Goal: Use online tool/utility: Utilize a website feature to perform a specific function

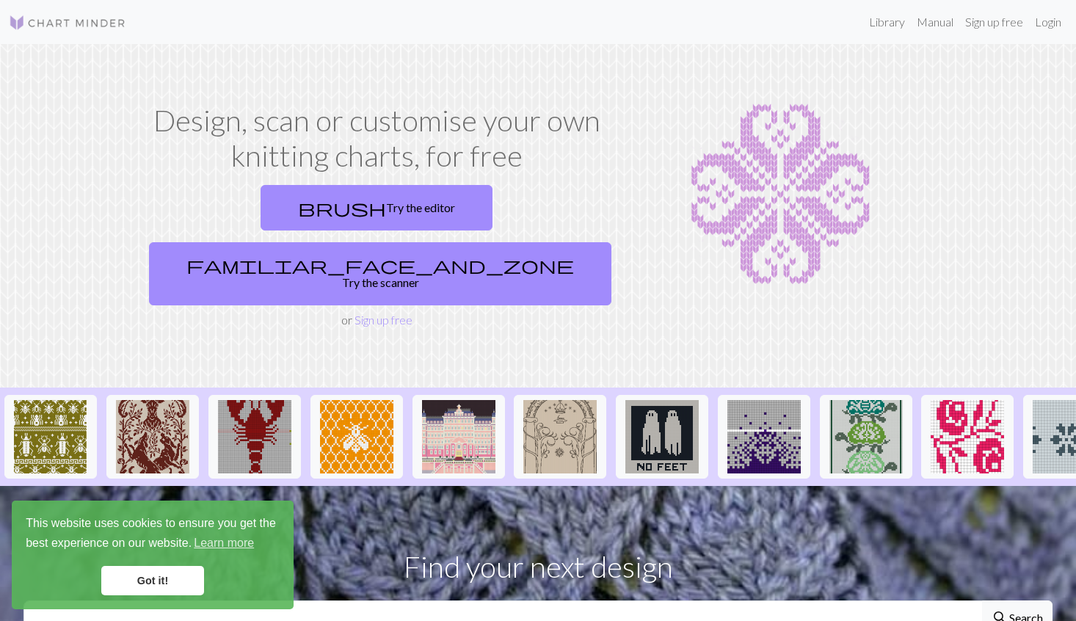
click at [156, 578] on link "Got it!" at bounding box center [152, 580] width 103 height 29
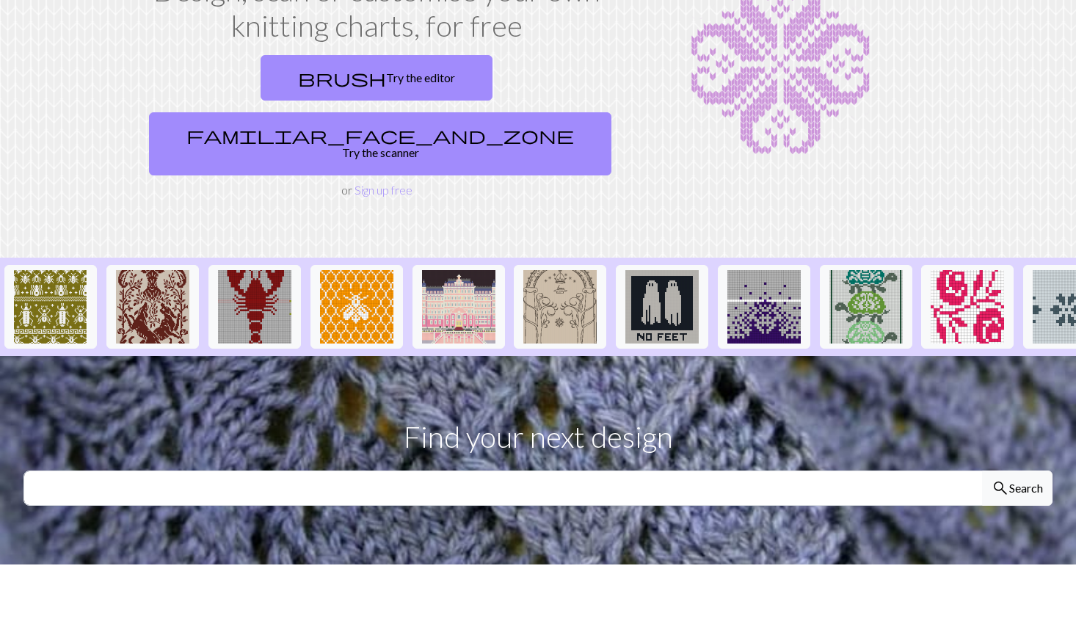
scroll to position [131, 0]
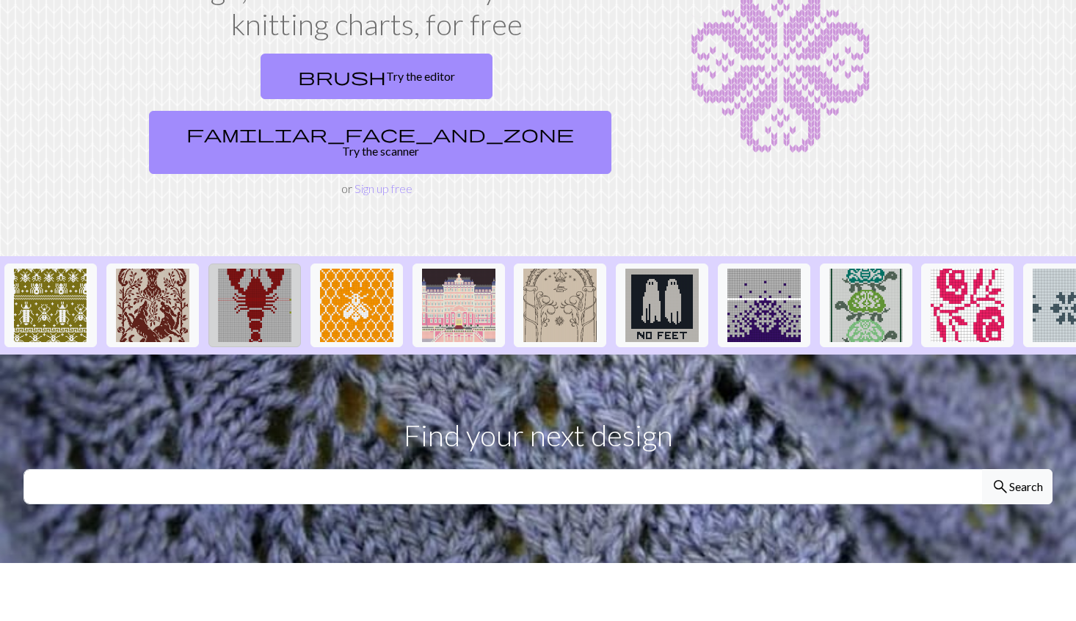
click at [260, 278] on img at bounding box center [254, 305] width 73 height 73
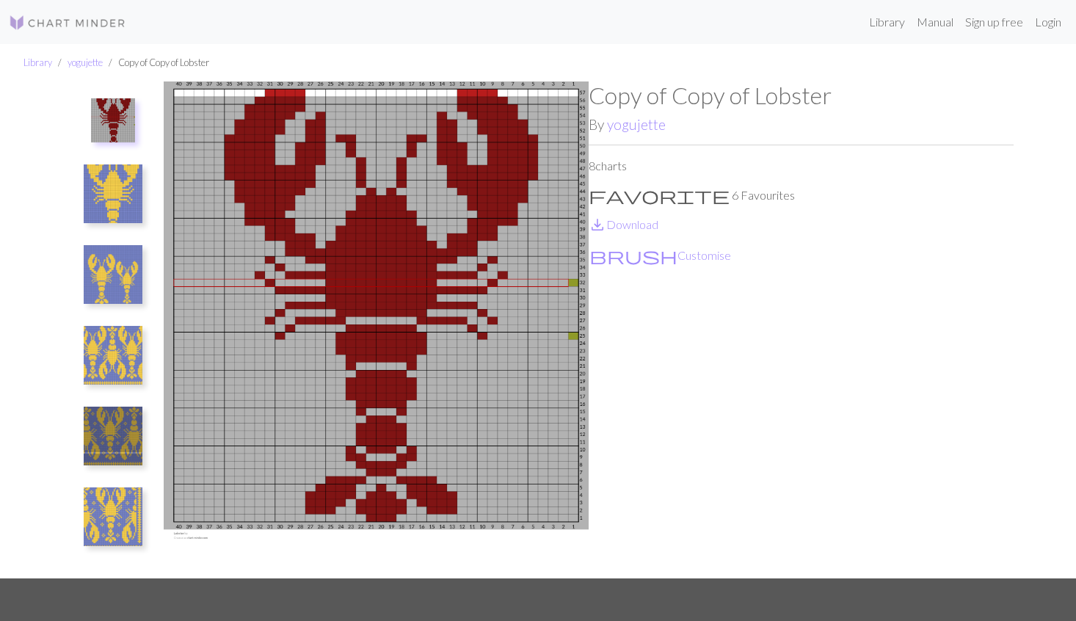
click at [110, 198] on img at bounding box center [113, 193] width 59 height 59
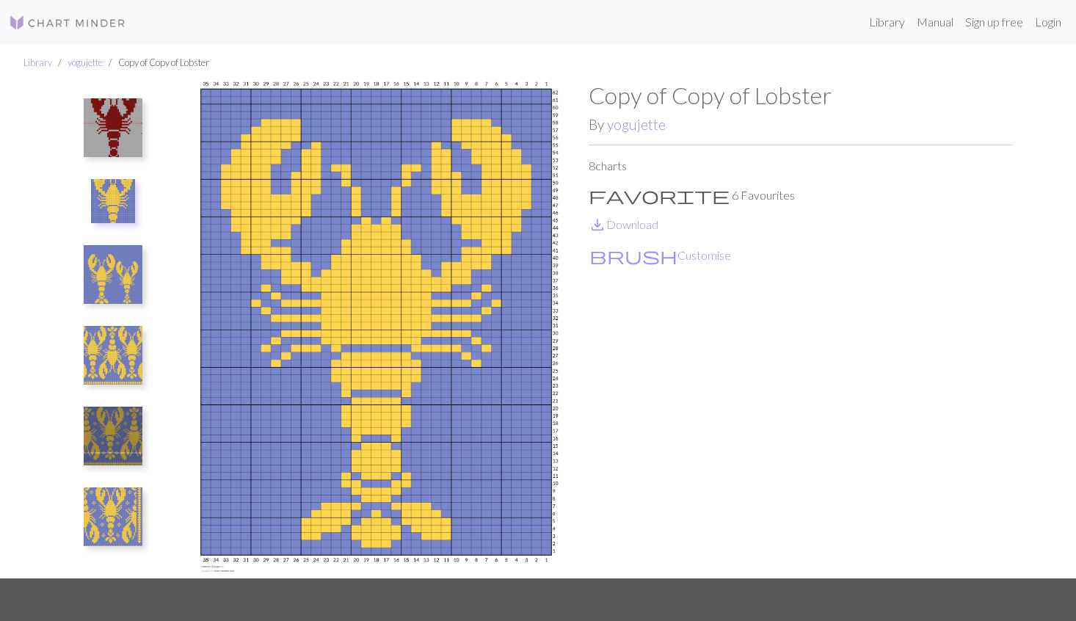
click at [116, 272] on img at bounding box center [113, 274] width 59 height 59
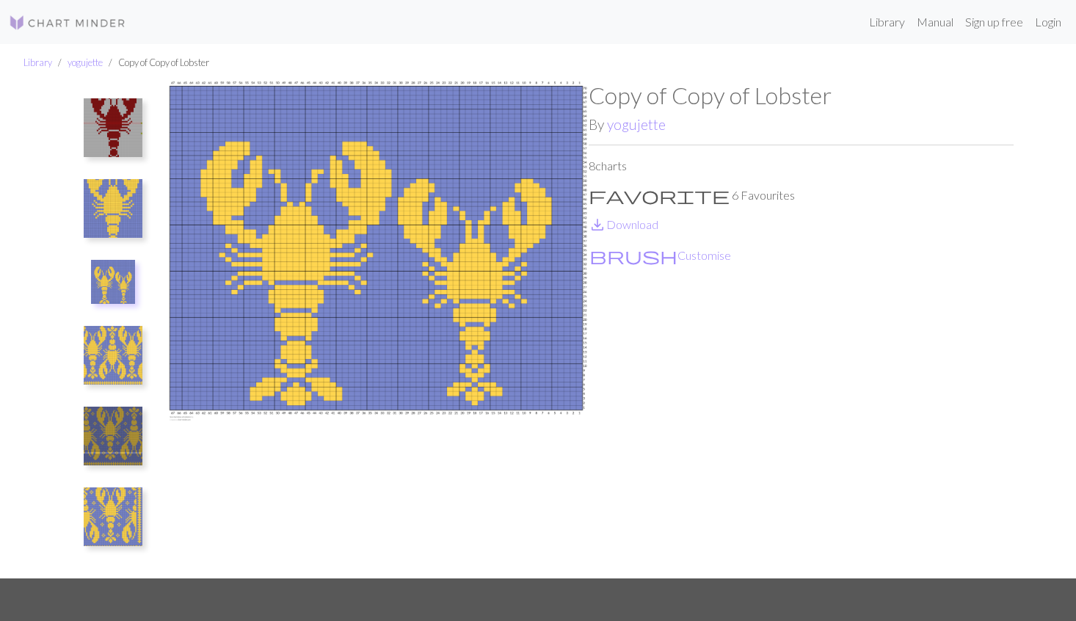
click at [118, 354] on img at bounding box center [113, 355] width 59 height 59
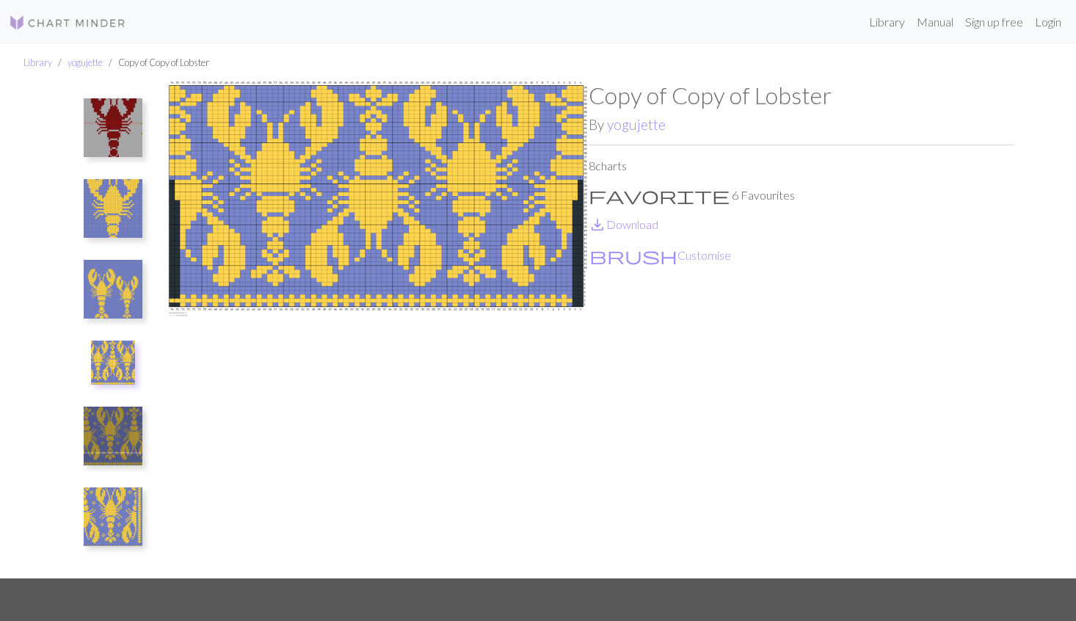
click at [121, 437] on img at bounding box center [113, 436] width 59 height 59
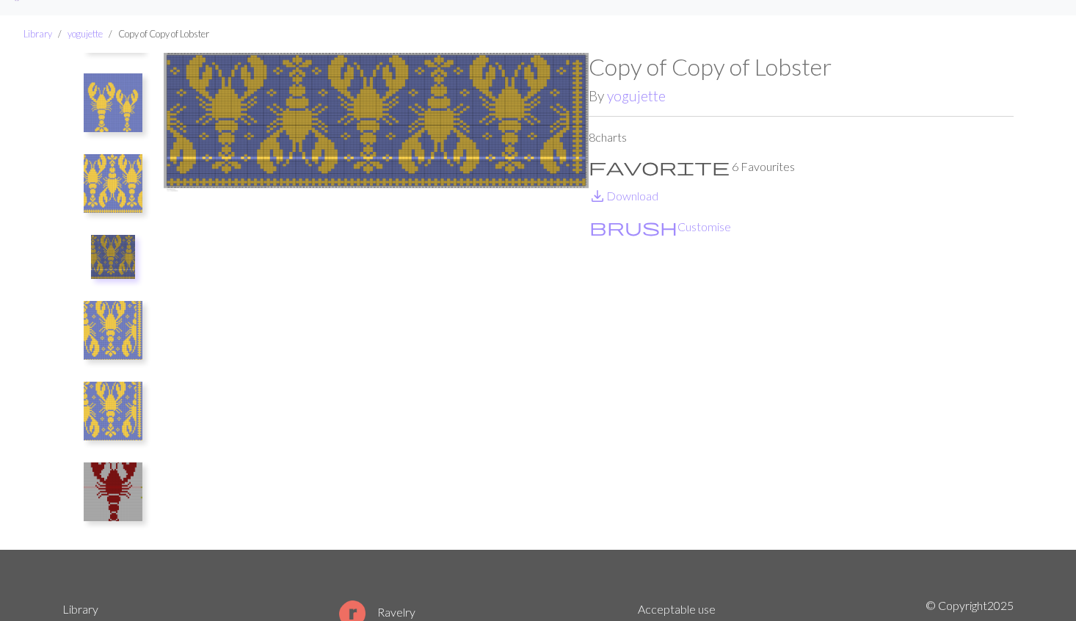
scroll to position [43, 0]
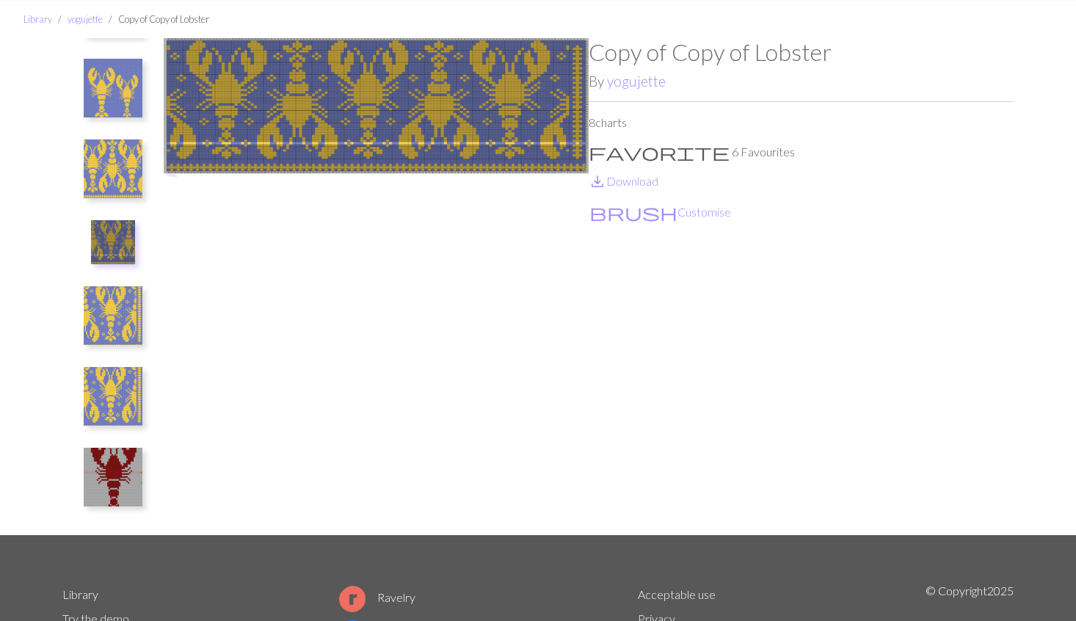
click at [117, 411] on img at bounding box center [113, 396] width 59 height 59
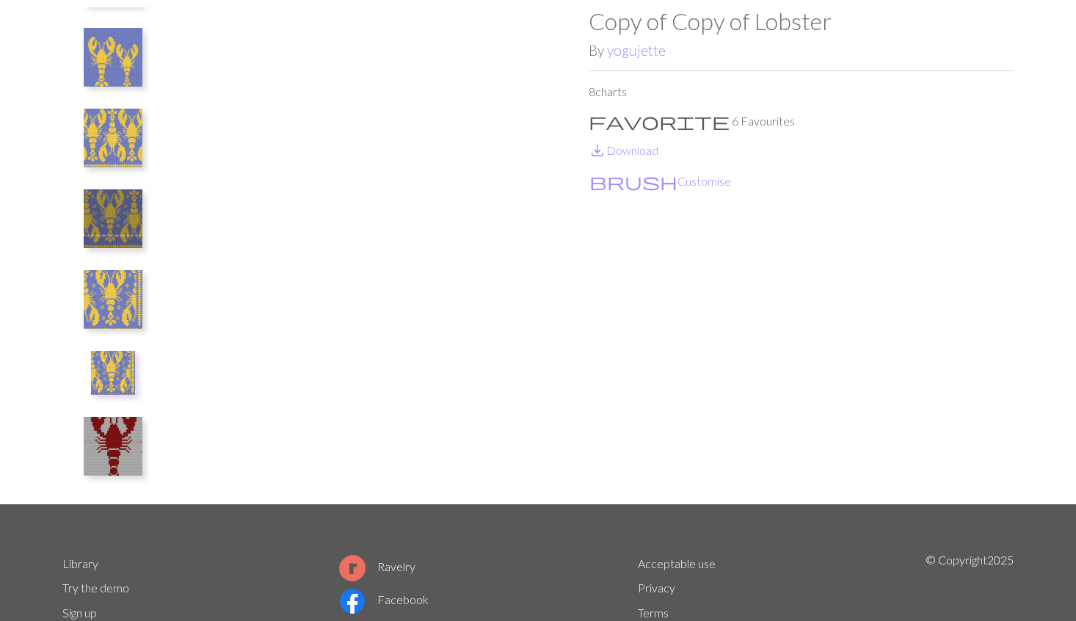
scroll to position [0, 0]
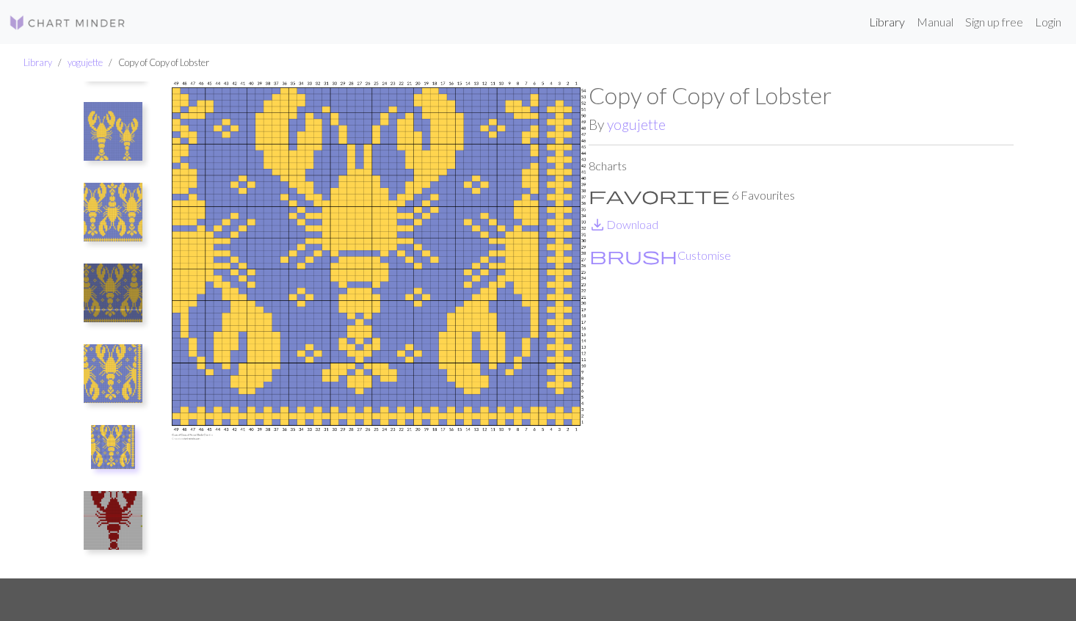
click at [887, 26] on link "Library" at bounding box center [887, 21] width 48 height 29
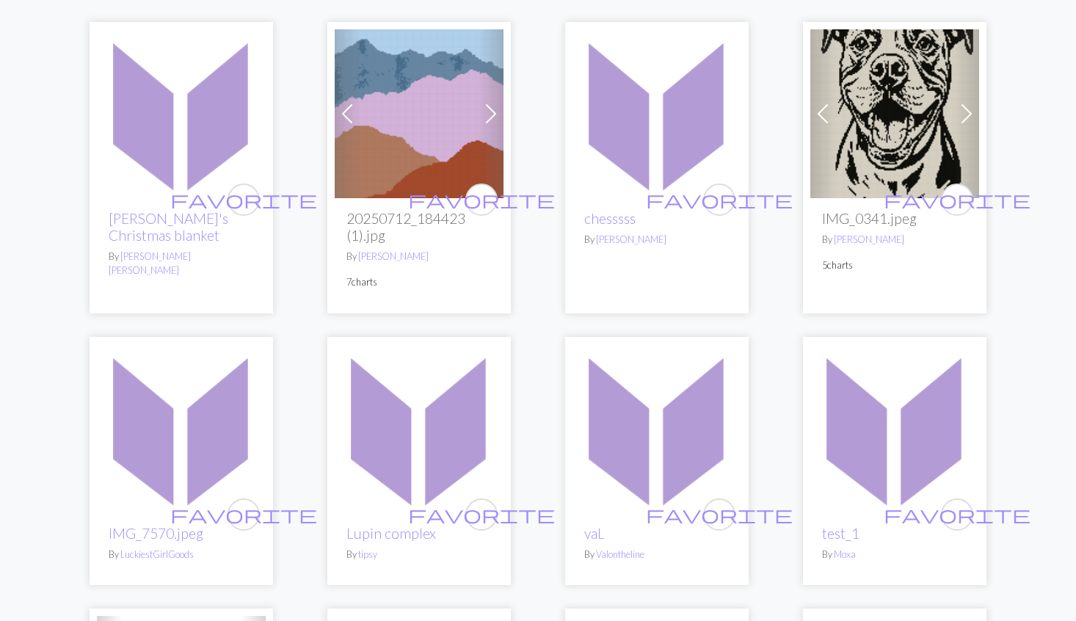
scroll to position [171, 0]
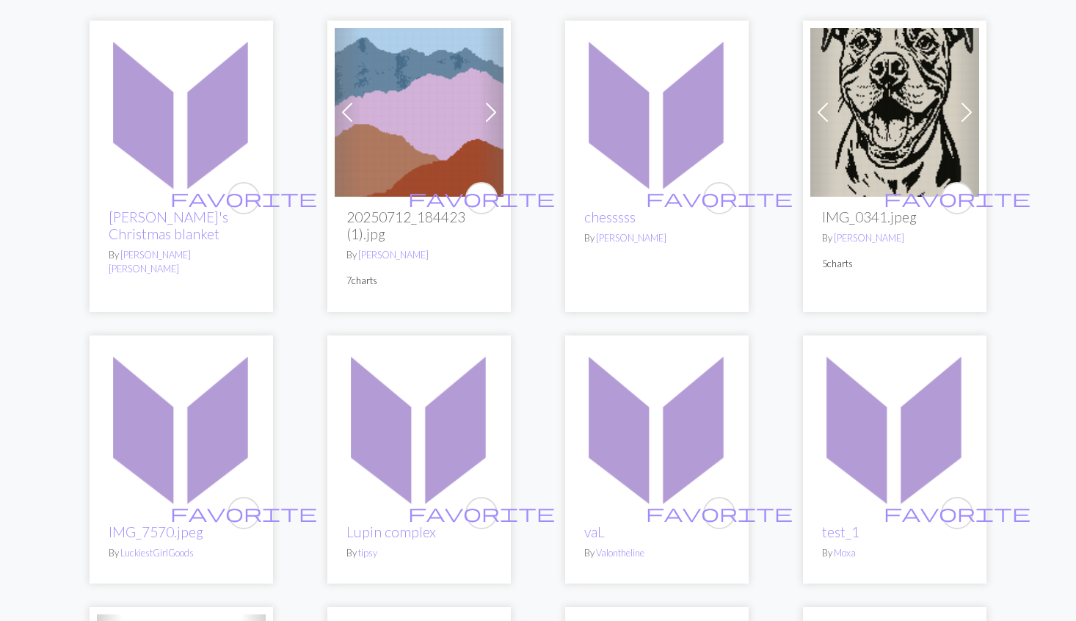
click at [208, 151] on img at bounding box center [181, 112] width 169 height 169
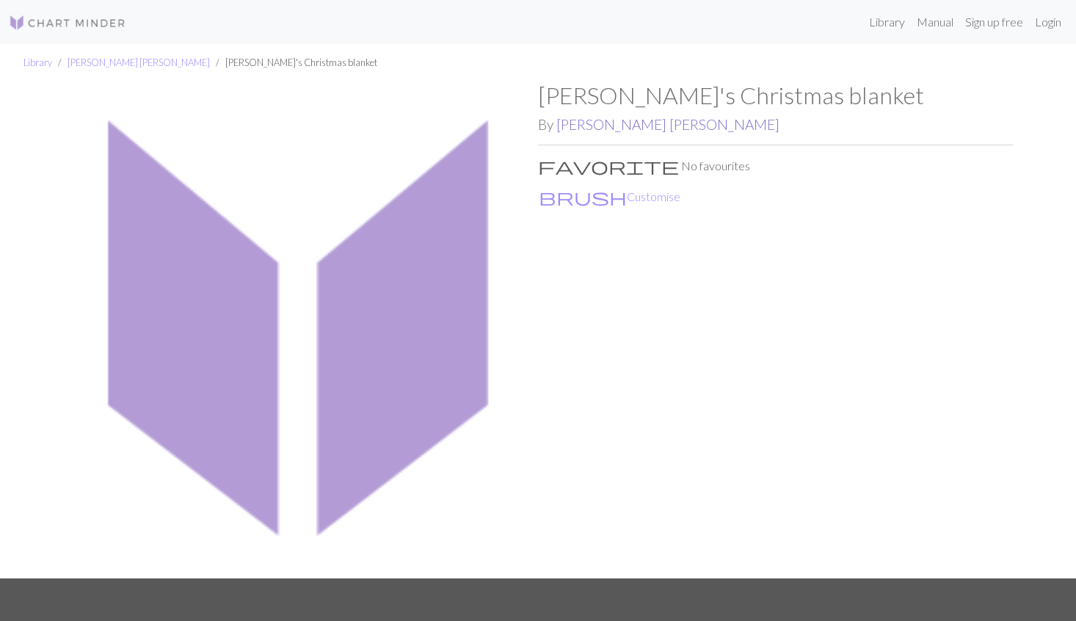
click at [592, 123] on link "Megan Lee Henning" at bounding box center [667, 124] width 223 height 17
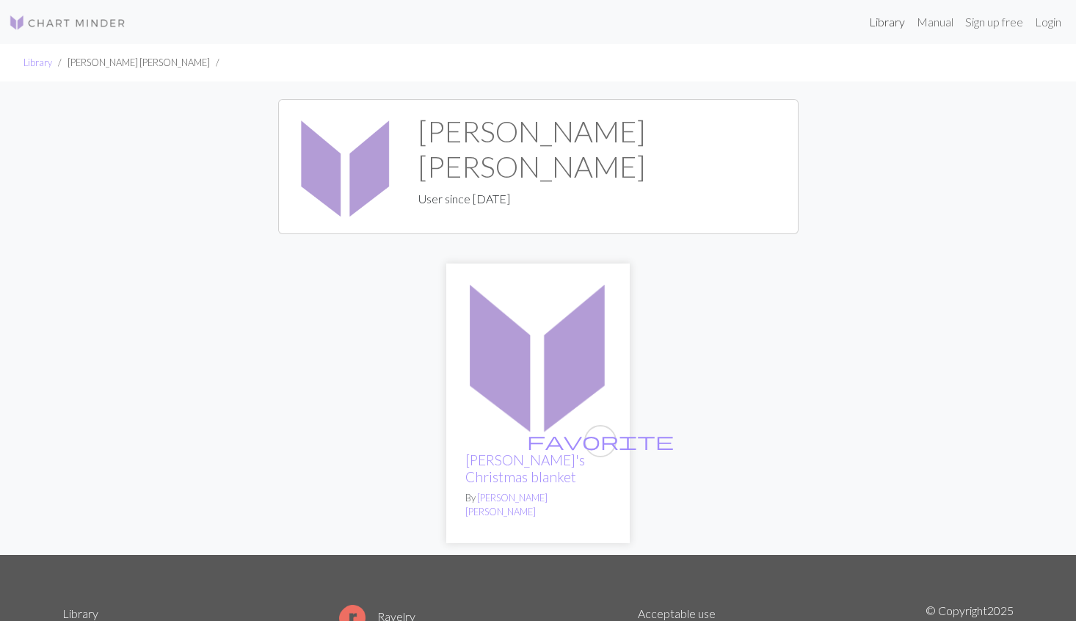
click at [891, 24] on link "Library" at bounding box center [887, 21] width 48 height 29
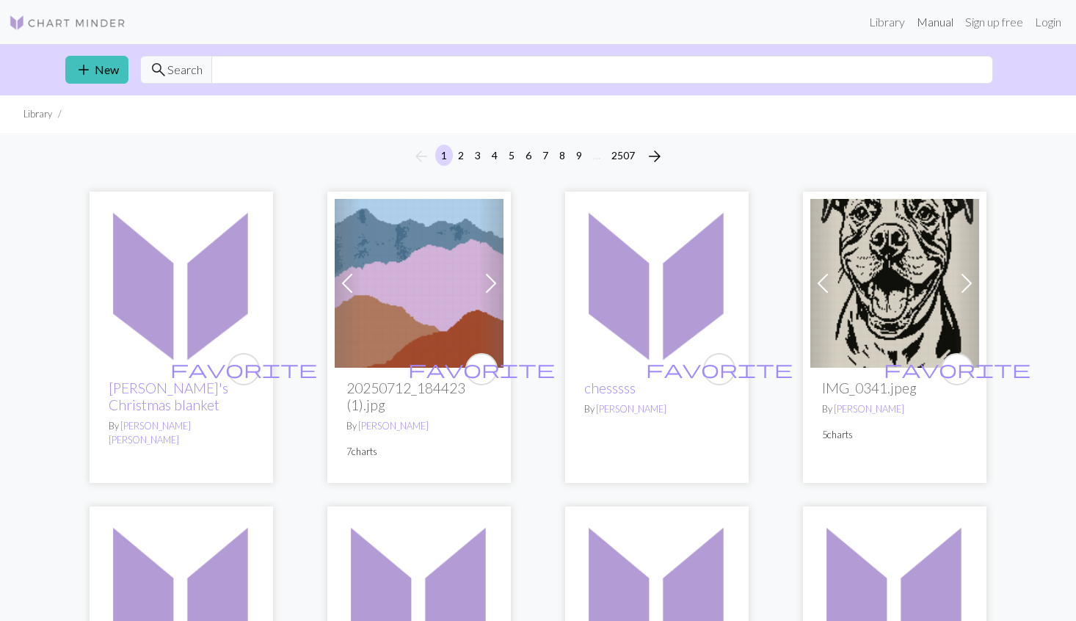
click at [941, 19] on link "Manual" at bounding box center [935, 21] width 48 height 29
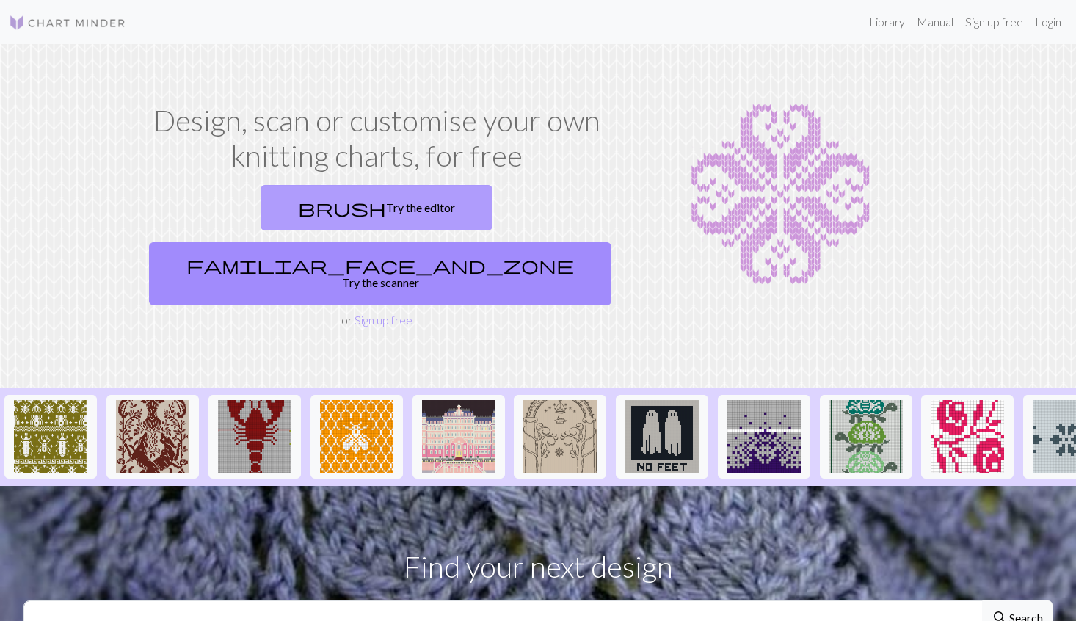
click at [290, 212] on link "brush Try the editor" at bounding box center [377, 208] width 232 height 46
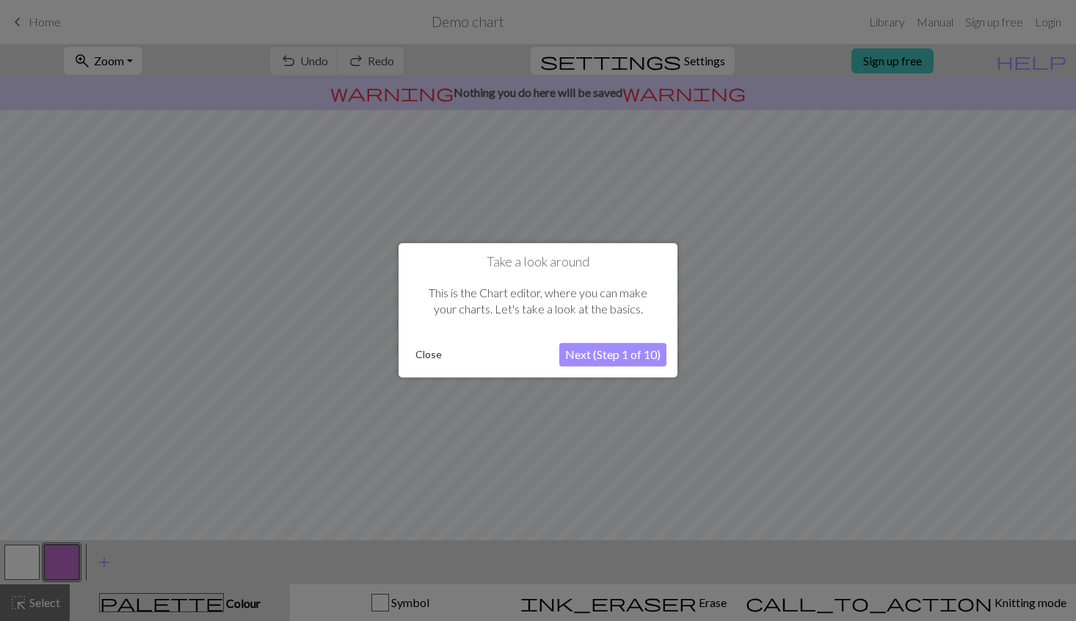
click at [595, 357] on button "Next (Step 1 of 10)" at bounding box center [612, 355] width 107 height 23
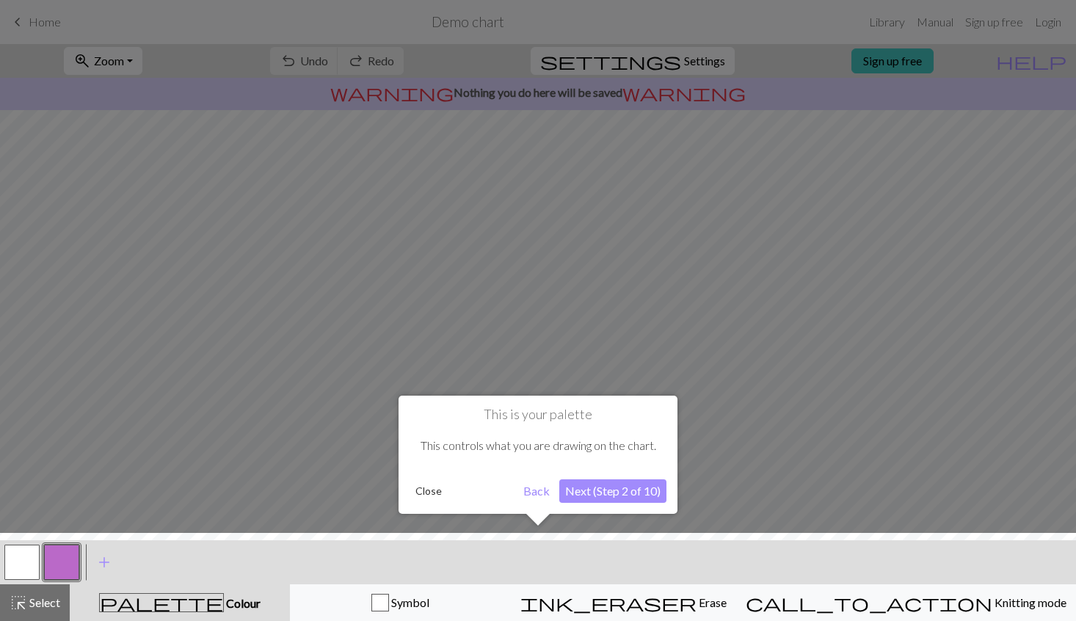
click at [428, 493] on button "Close" at bounding box center [429, 491] width 38 height 22
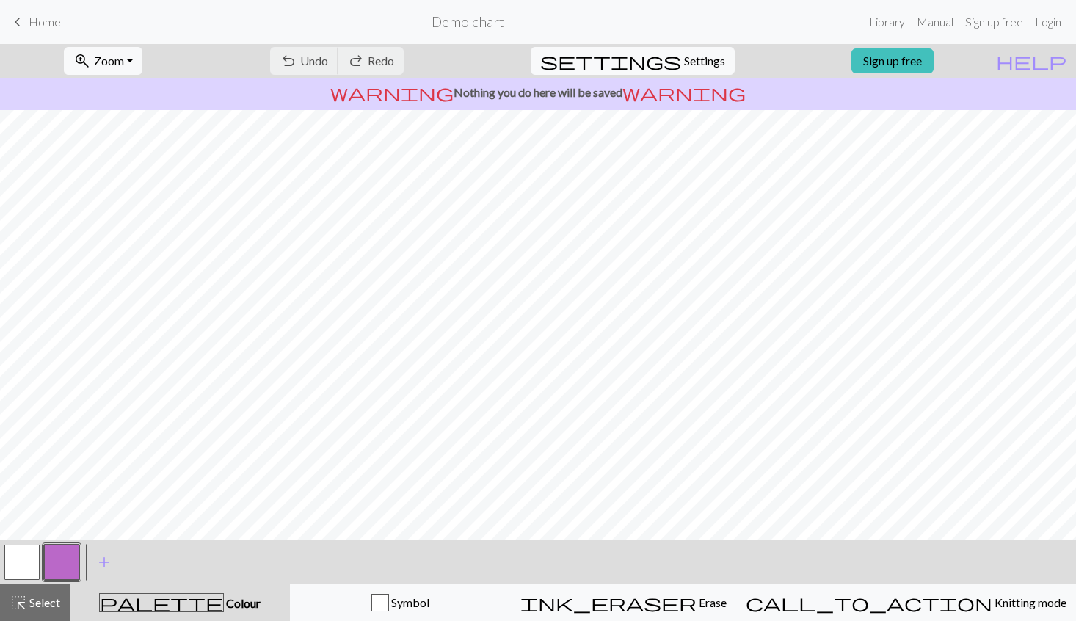
click at [64, 560] on button "button" at bounding box center [61, 562] width 35 height 35
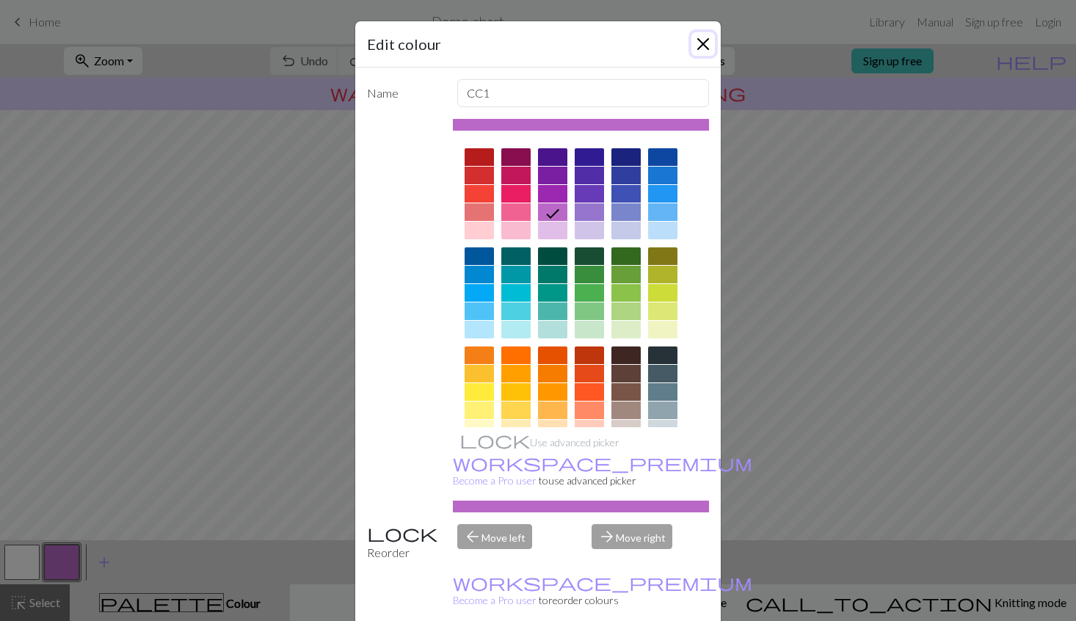
click at [702, 43] on button "Close" at bounding box center [702, 43] width 23 height 23
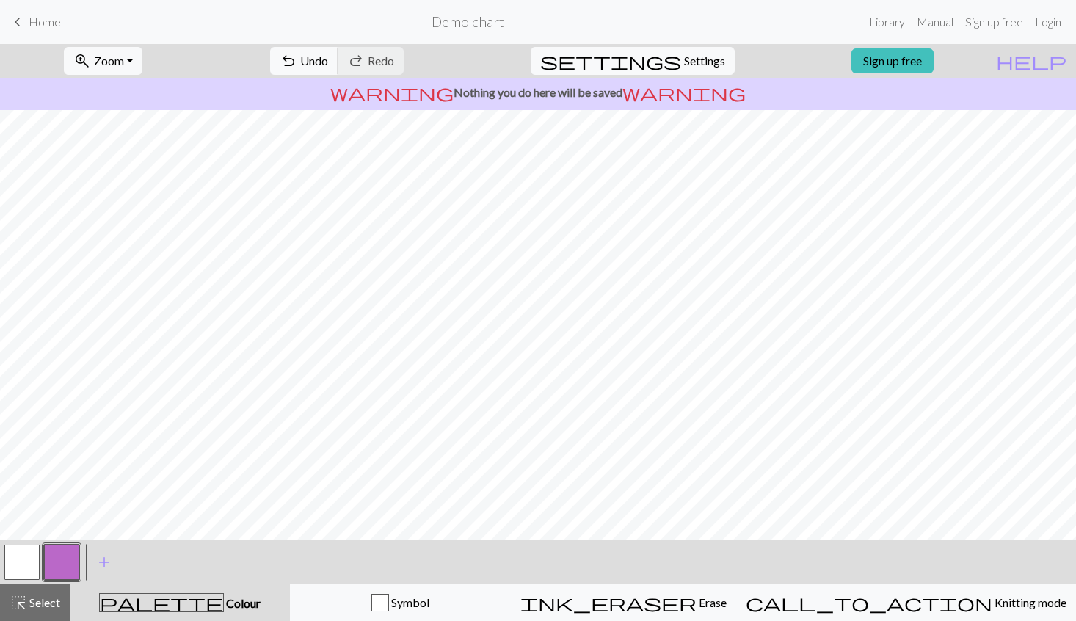
scroll to position [106, 0]
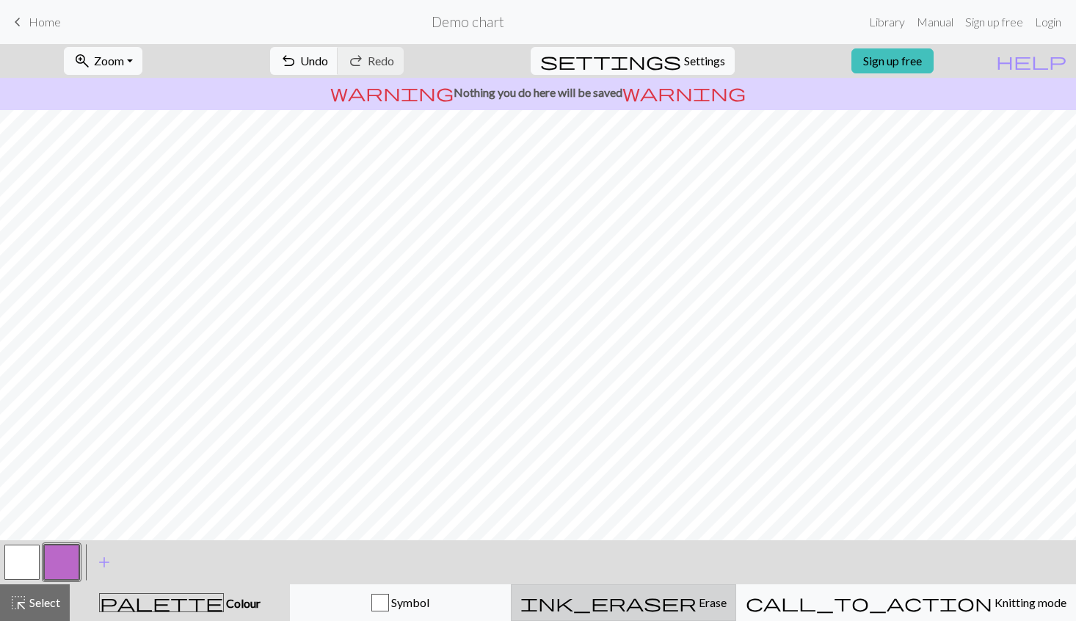
click at [684, 596] on span "ink_eraser" at bounding box center [608, 602] width 176 height 21
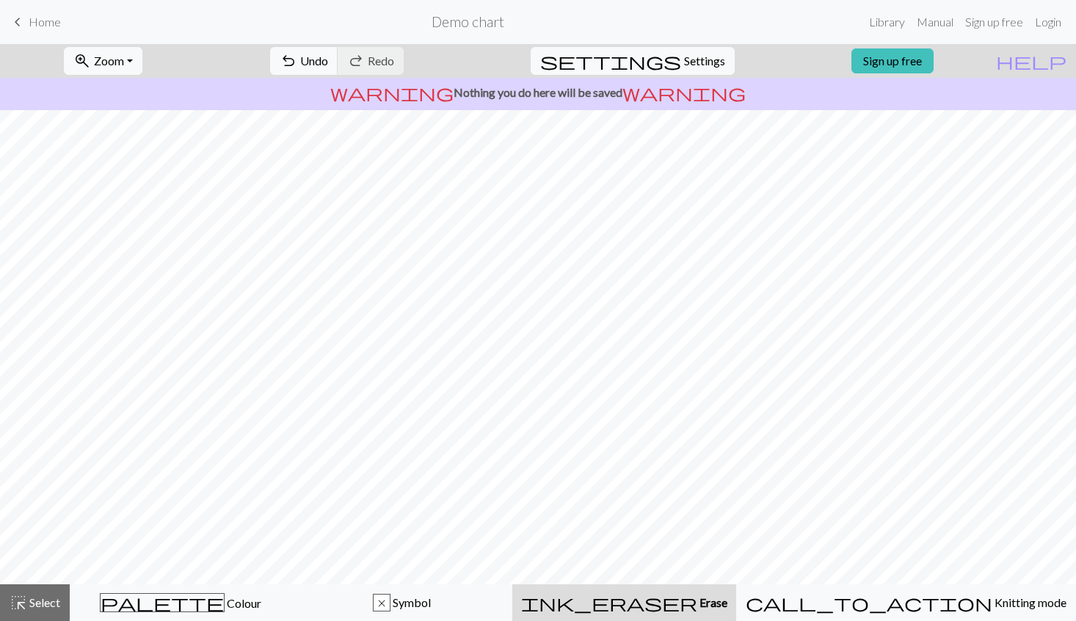
scroll to position [0, 0]
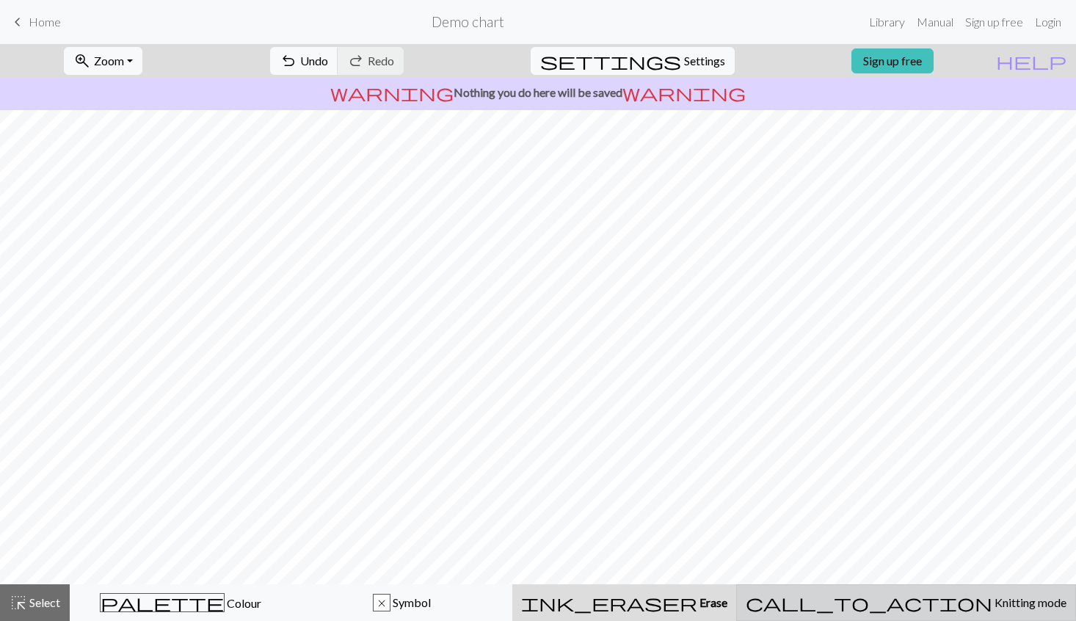
click at [992, 600] on span "Knitting mode" at bounding box center [1029, 602] width 74 height 14
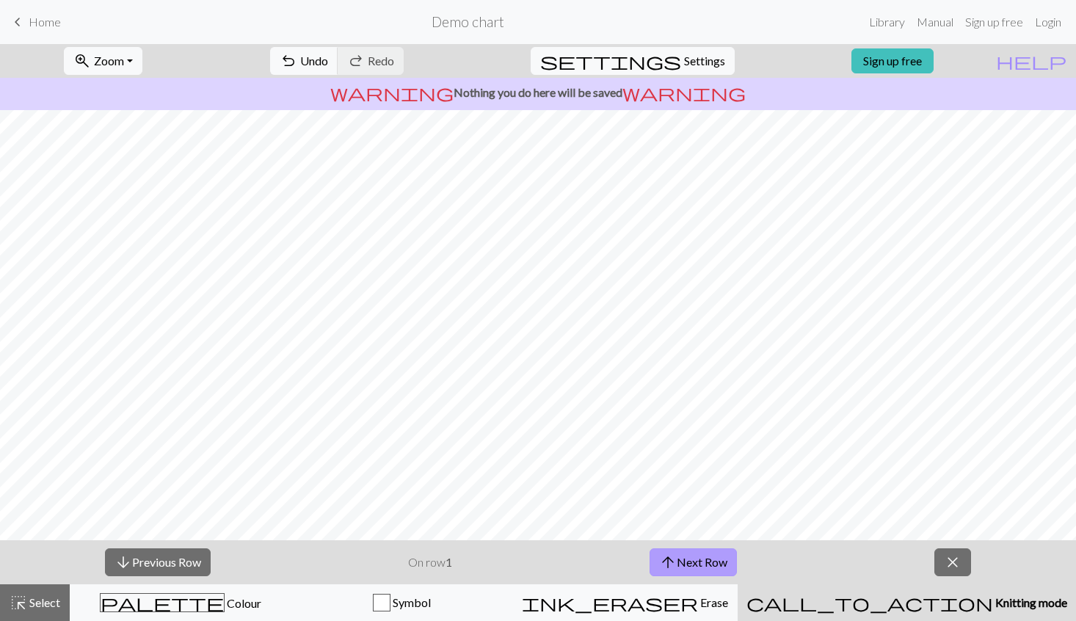
click at [719, 559] on button "arrow_upward Next Row" at bounding box center [693, 562] width 87 height 28
click at [953, 564] on span "close" at bounding box center [953, 562] width 18 height 21
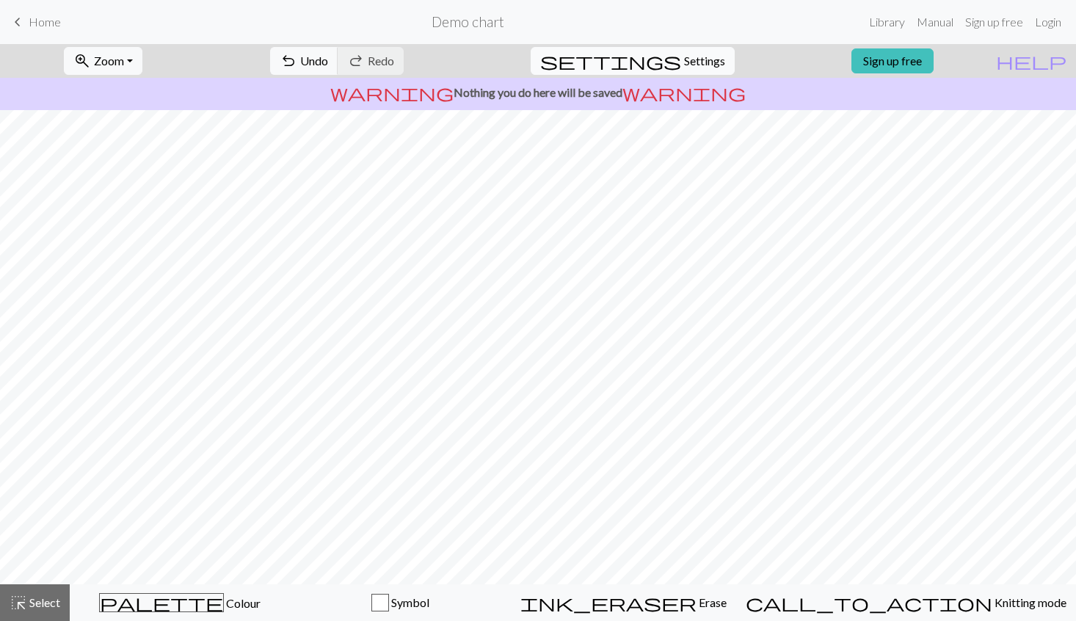
click at [697, 57] on span "Settings" at bounding box center [704, 61] width 41 height 18
select select "aran"
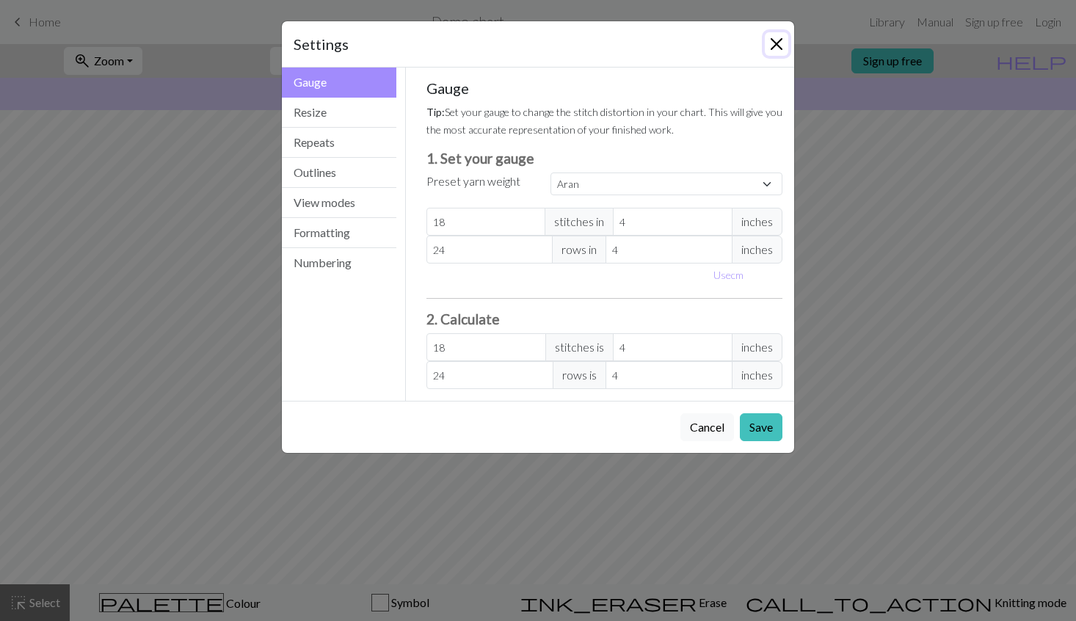
click at [779, 46] on button "Close" at bounding box center [776, 43] width 23 height 23
